Goal: Task Accomplishment & Management: Use online tool/utility

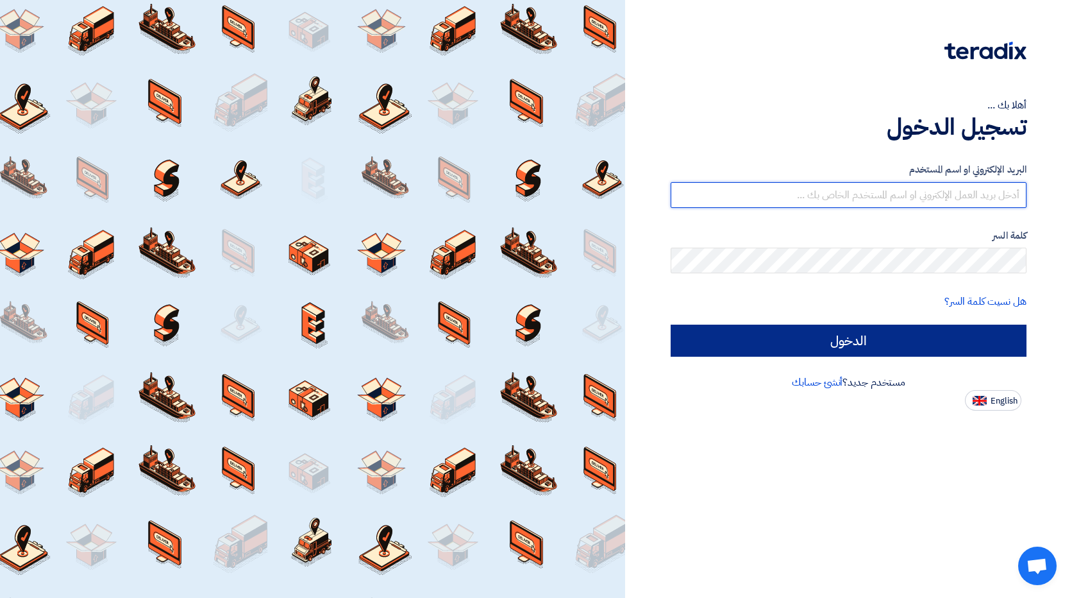
type input "[EMAIL_ADDRESS][DOMAIN_NAME]"
click at [781, 338] on input "الدخول" at bounding box center [849, 340] width 356 height 32
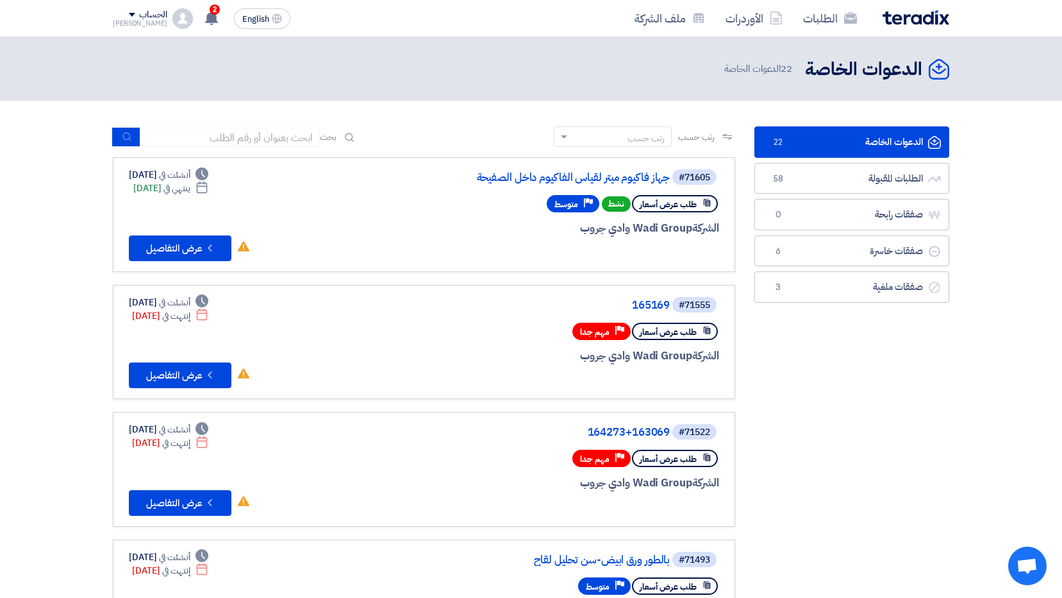
click at [352, 253] on div "#71605 جهاز فاكيوم ميتر لقياس الفاكيوم داخل الصفيحة طلب عرض أسعار نشط Priority …" at bounding box center [424, 214] width 590 height 93
click at [172, 251] on button "Check details عرض التفاصيل" at bounding box center [180, 248] width 103 height 26
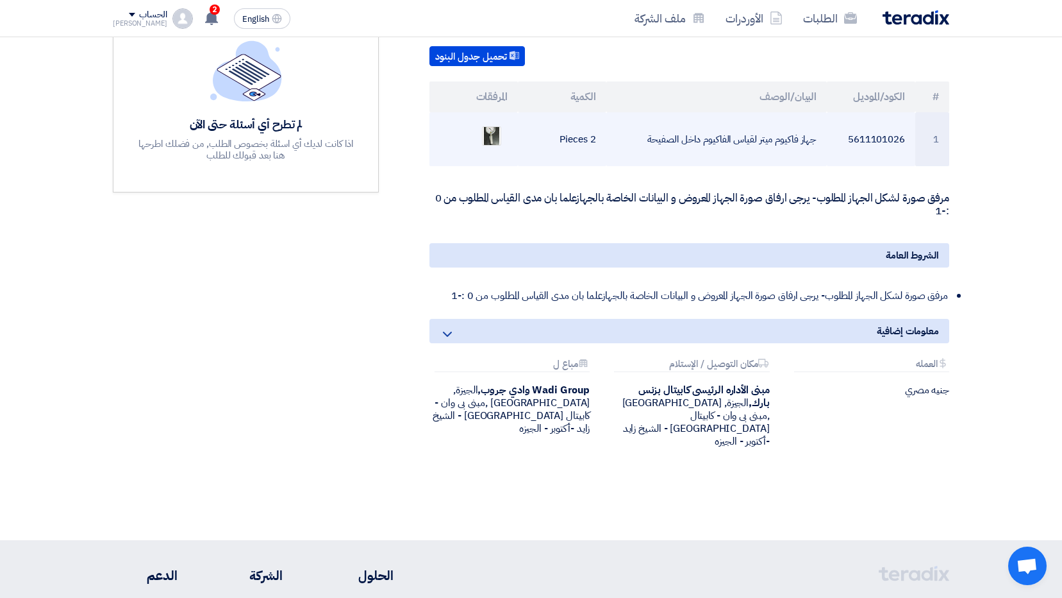
scroll to position [321, 0]
